Goal: Find specific page/section: Find specific page/section

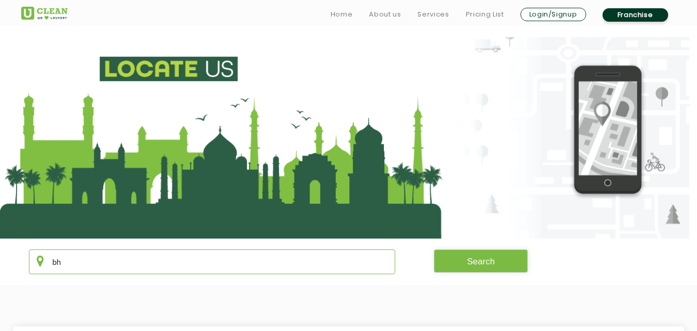
scroll to position [151, 0]
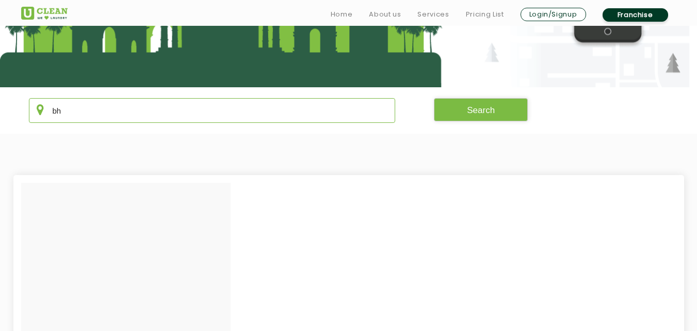
type input "b"
click at [495, 119] on button "Search" at bounding box center [481, 109] width 94 height 23
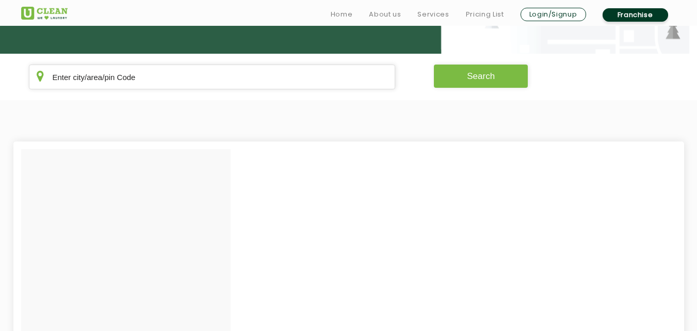
scroll to position [186, 0]
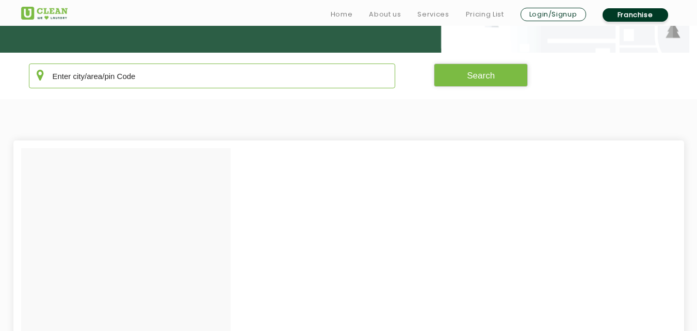
click at [306, 85] on input "text" at bounding box center [212, 75] width 367 height 25
type input "bhar"
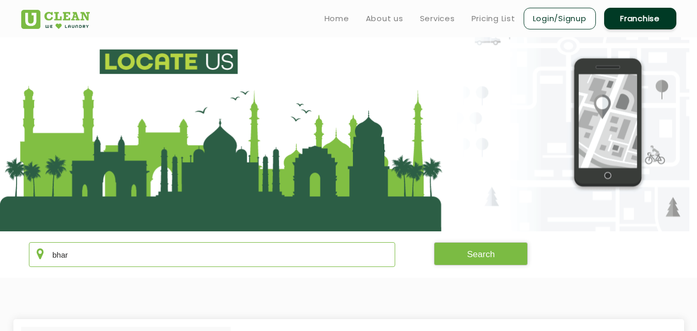
scroll to position [0, 0]
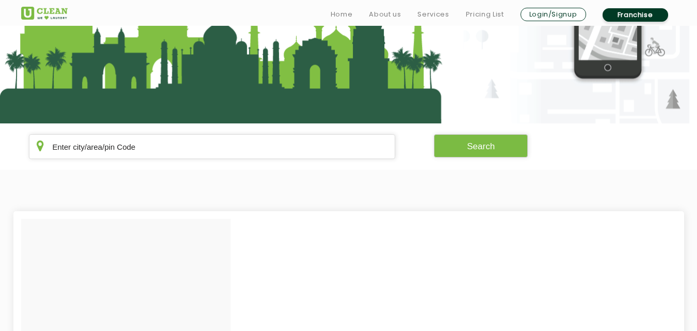
scroll to position [117, 0]
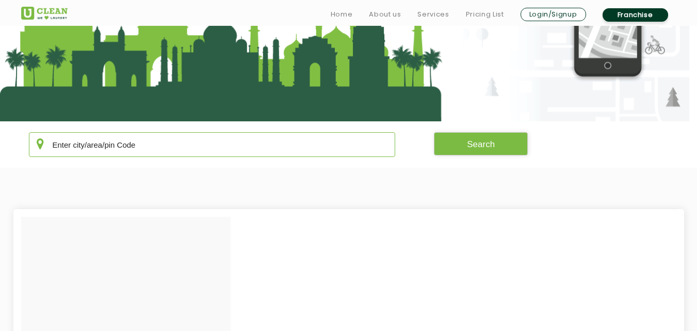
click at [117, 148] on input "text" at bounding box center [212, 144] width 367 height 25
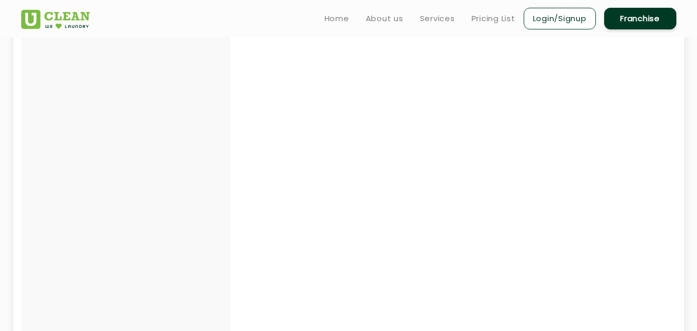
scroll to position [316, 0]
type input "bha"
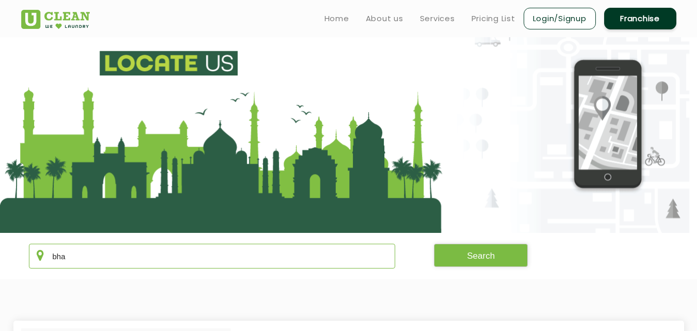
scroll to position [0, 0]
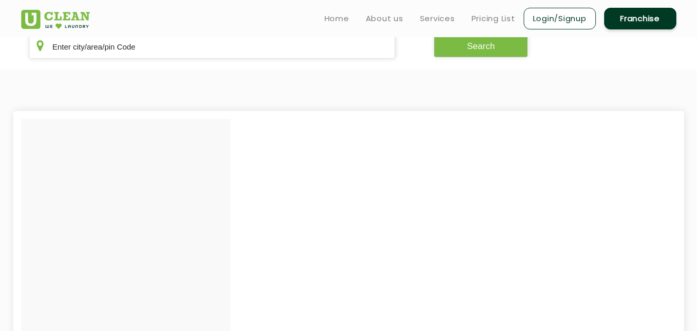
scroll to position [189, 0]
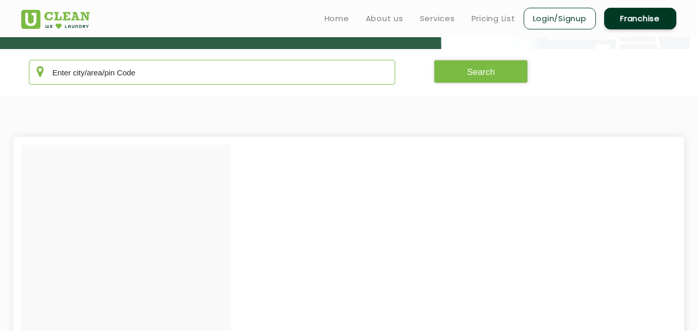
click at [179, 80] on input "text" at bounding box center [212, 72] width 367 height 25
type input "b"
click at [461, 71] on button "Search" at bounding box center [481, 71] width 94 height 23
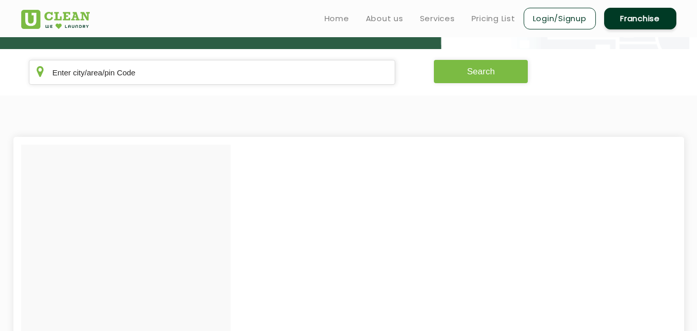
click at [461, 71] on button "Search" at bounding box center [481, 71] width 94 height 23
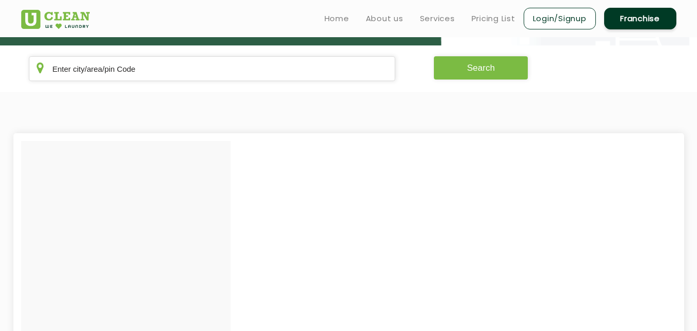
scroll to position [193, 0]
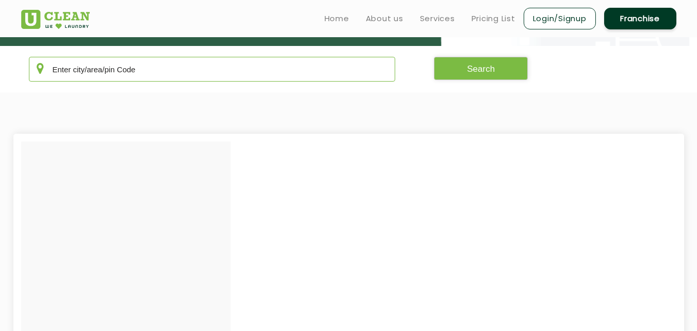
click at [171, 65] on input "text" at bounding box center [212, 69] width 367 height 25
type input "bha"
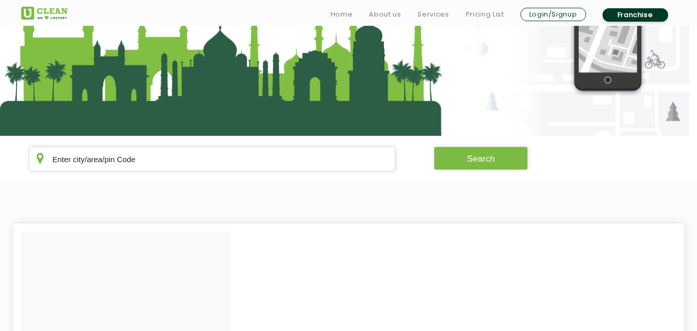
scroll to position [114, 0]
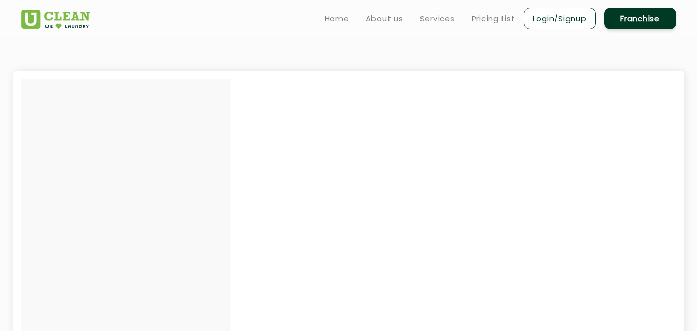
scroll to position [254, 0]
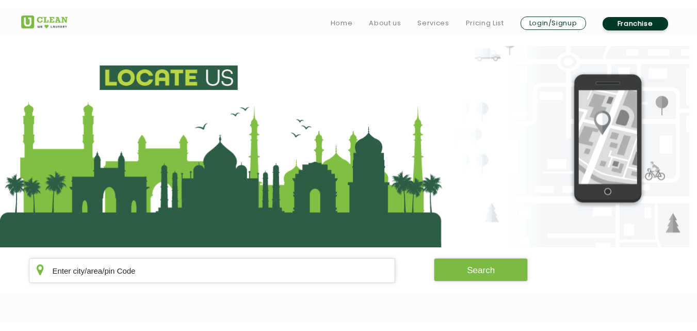
scroll to position [141, 0]
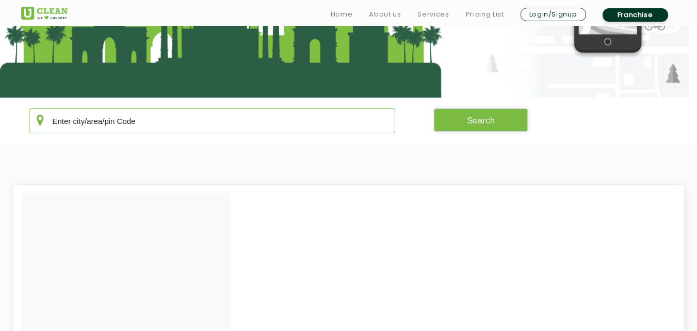
click at [119, 133] on input "text" at bounding box center [212, 120] width 367 height 25
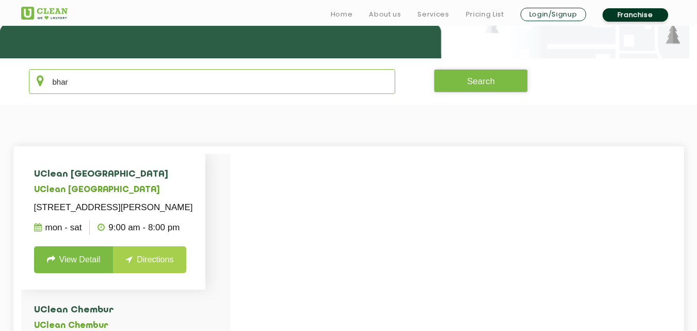
scroll to position [189, 0]
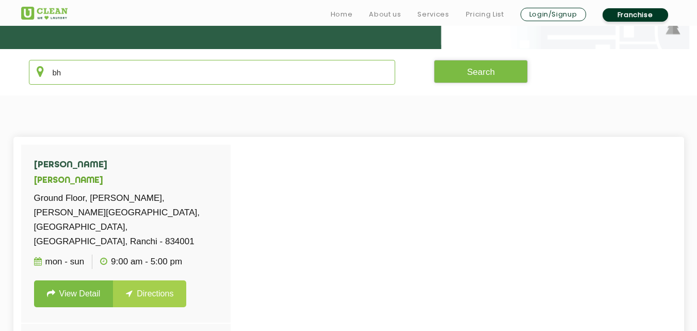
type input "b"
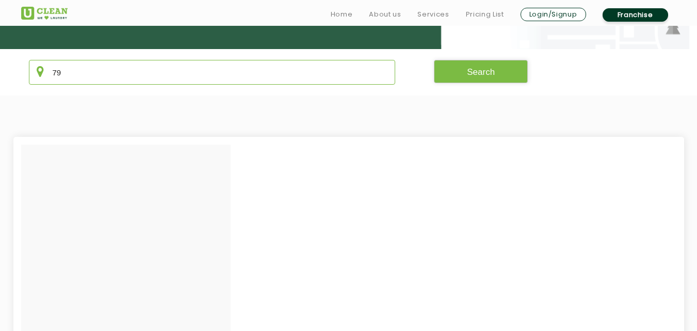
type input "7"
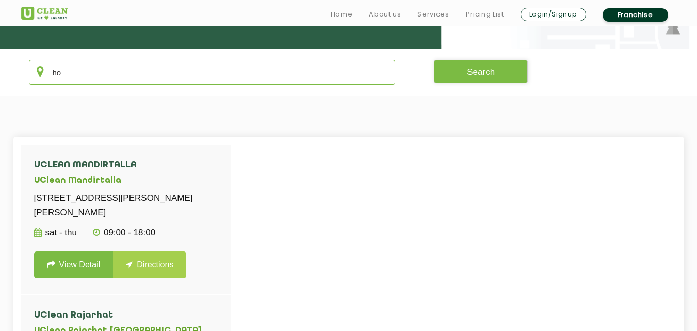
type input "h"
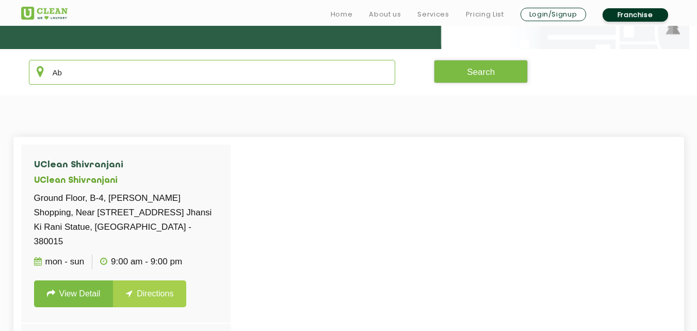
type input "A"
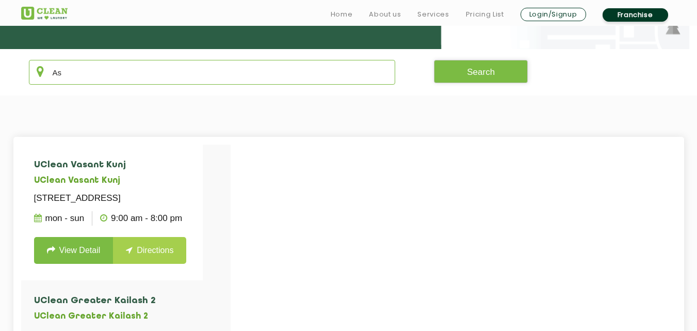
type input "A"
